Goal: Find specific page/section: Find specific page/section

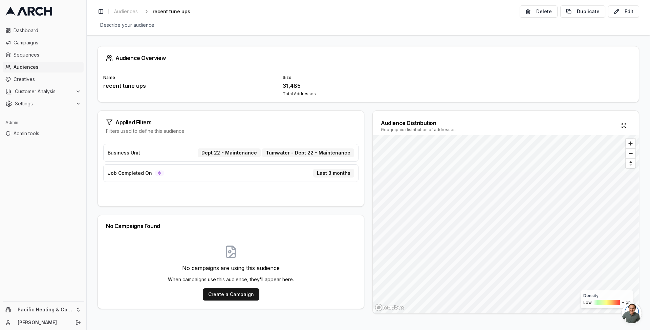
drag, startPoint x: 259, startPoint y: 99, endPoint x: 203, endPoint y: 75, distance: 60.8
click at [236, 87] on div "Audience Overview Name recent tune ups Size 31,485 Total Addresses Applied Filt…" at bounding box center [368, 182] width 563 height 294
click at [227, 85] on div "recent tune ups" at bounding box center [188, 86] width 171 height 8
click at [42, 55] on span "Sequences" at bounding box center [47, 54] width 67 height 7
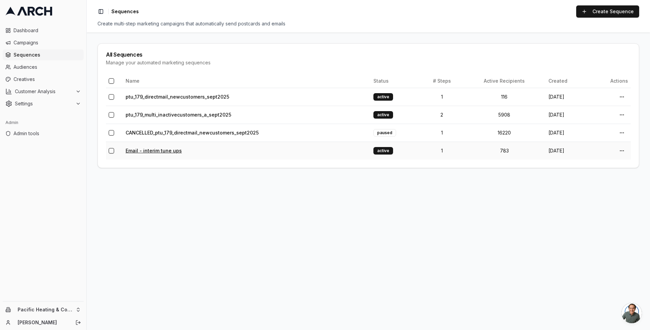
click at [160, 150] on link "Email - interim tune ups" at bounding box center [154, 151] width 56 height 6
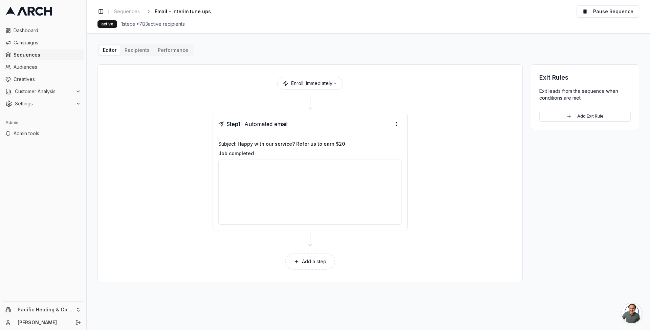
click at [139, 51] on div "Editor Recipients Performance Enroll immediately Step 1 Automated email Subject…" at bounding box center [367, 163] width 541 height 238
